Goal: Navigation & Orientation: Find specific page/section

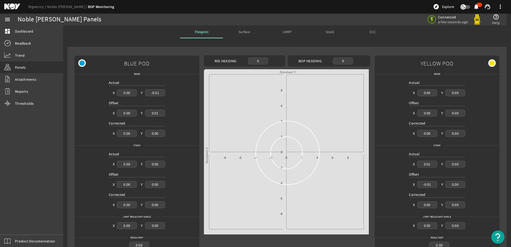
click at [283, 33] on span "LMRP" at bounding box center [287, 32] width 9 height 4
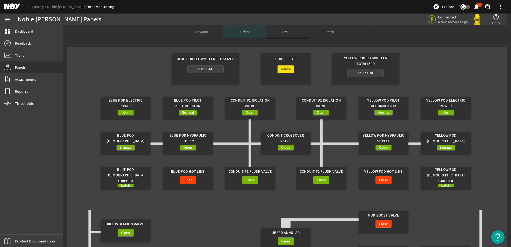
click at [239, 32] on span "Surface" at bounding box center [245, 32] width 12 height 4
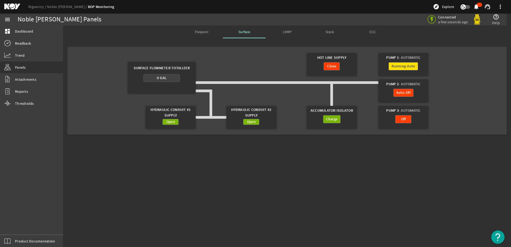
click at [286, 26] on span "LMRP" at bounding box center [287, 31] width 9 height 13
